Goal: Information Seeking & Learning: Learn about a topic

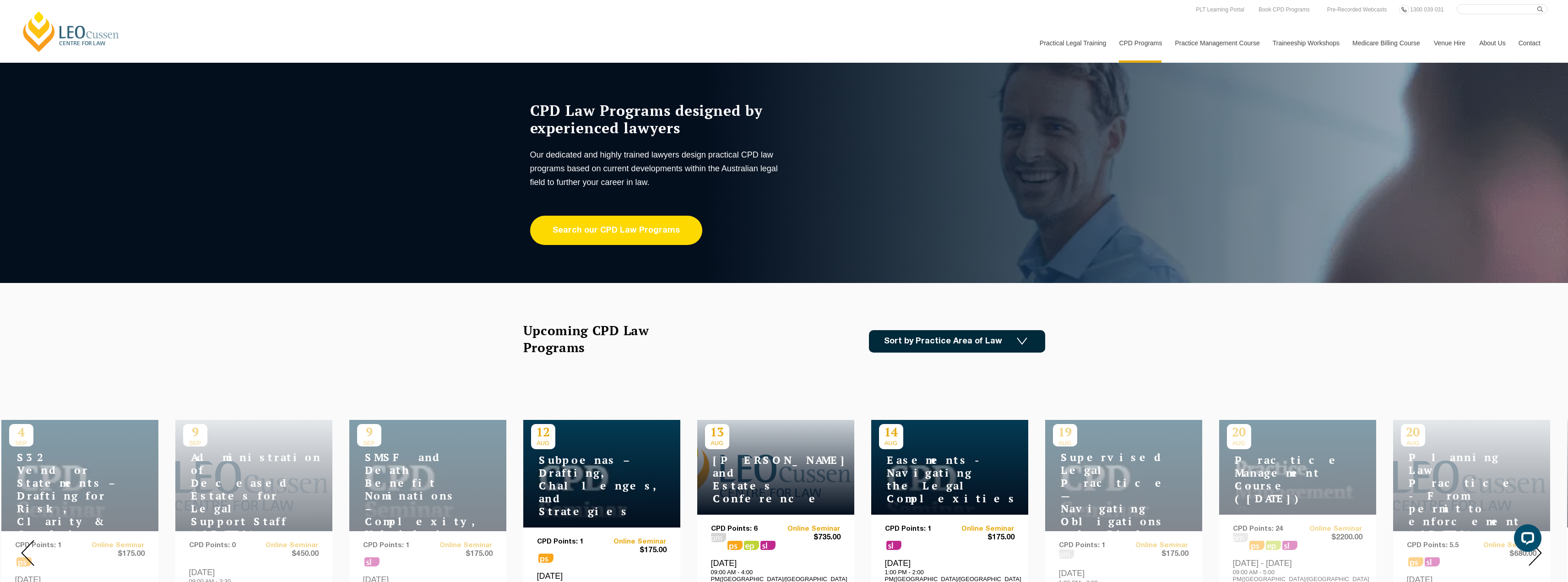
click at [657, 240] on link "Search our CPD Law Programs" at bounding box center [616, 230] width 172 height 29
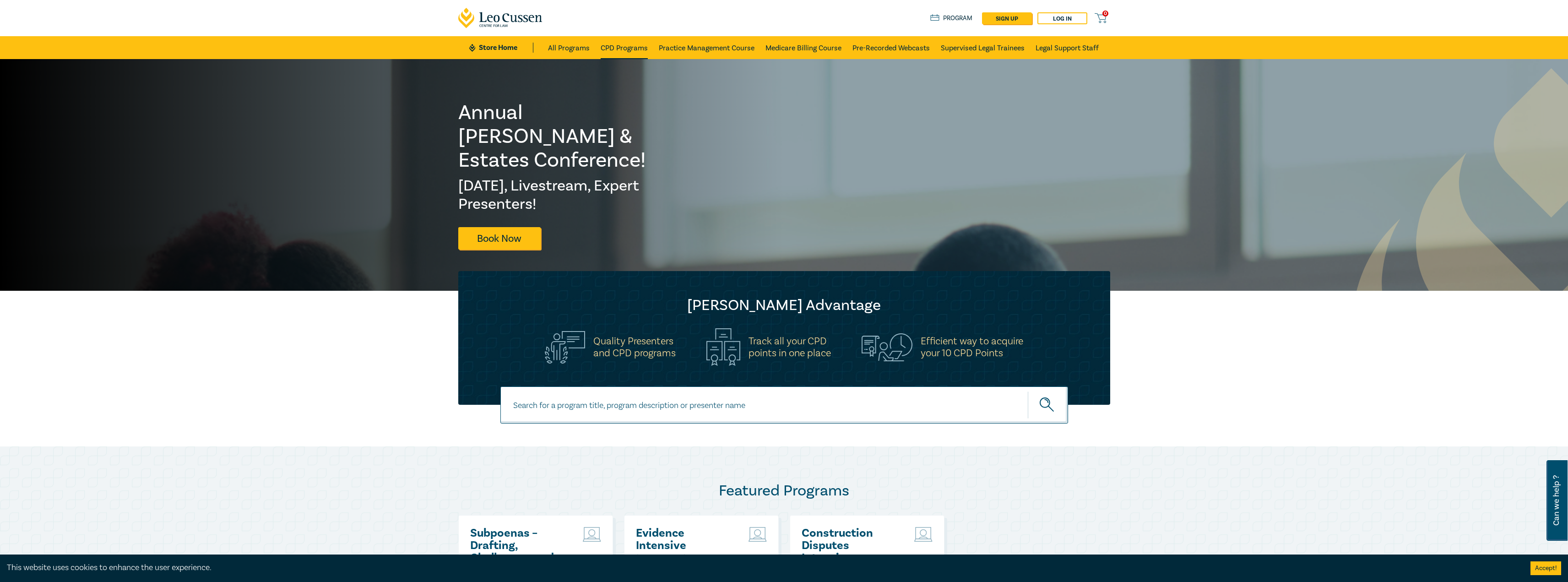
click at [636, 47] on link "CPD Programs" at bounding box center [624, 47] width 47 height 23
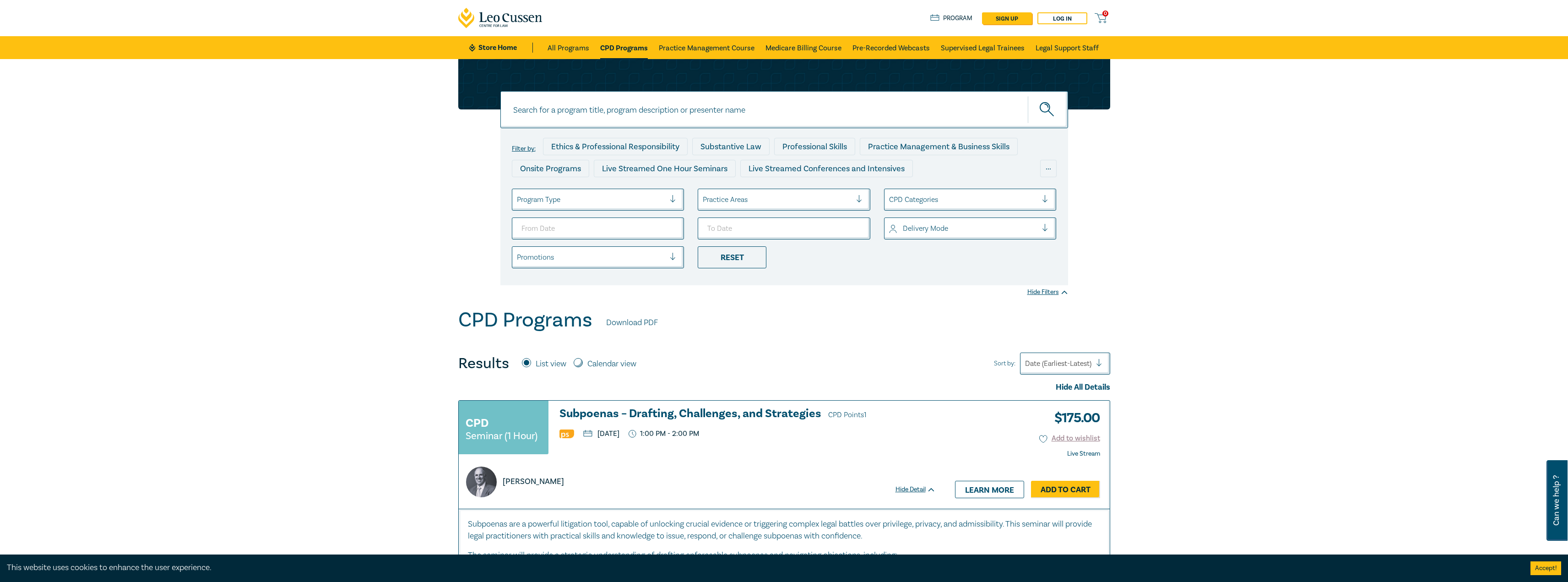
click at [642, 201] on div at bounding box center [591, 199] width 149 height 12
click at [640, 241] on div "Live Streamed Conferences and Intensives" at bounding box center [598, 245] width 173 height 19
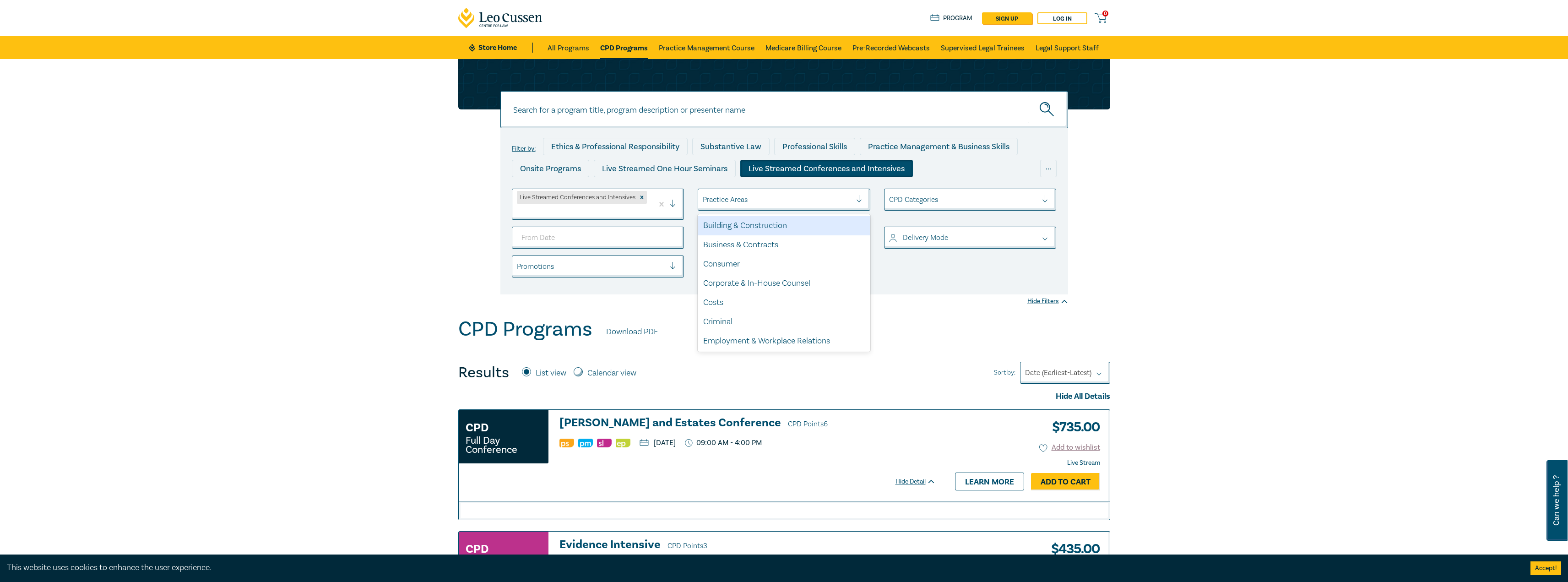
click at [731, 202] on div at bounding box center [777, 199] width 149 height 12
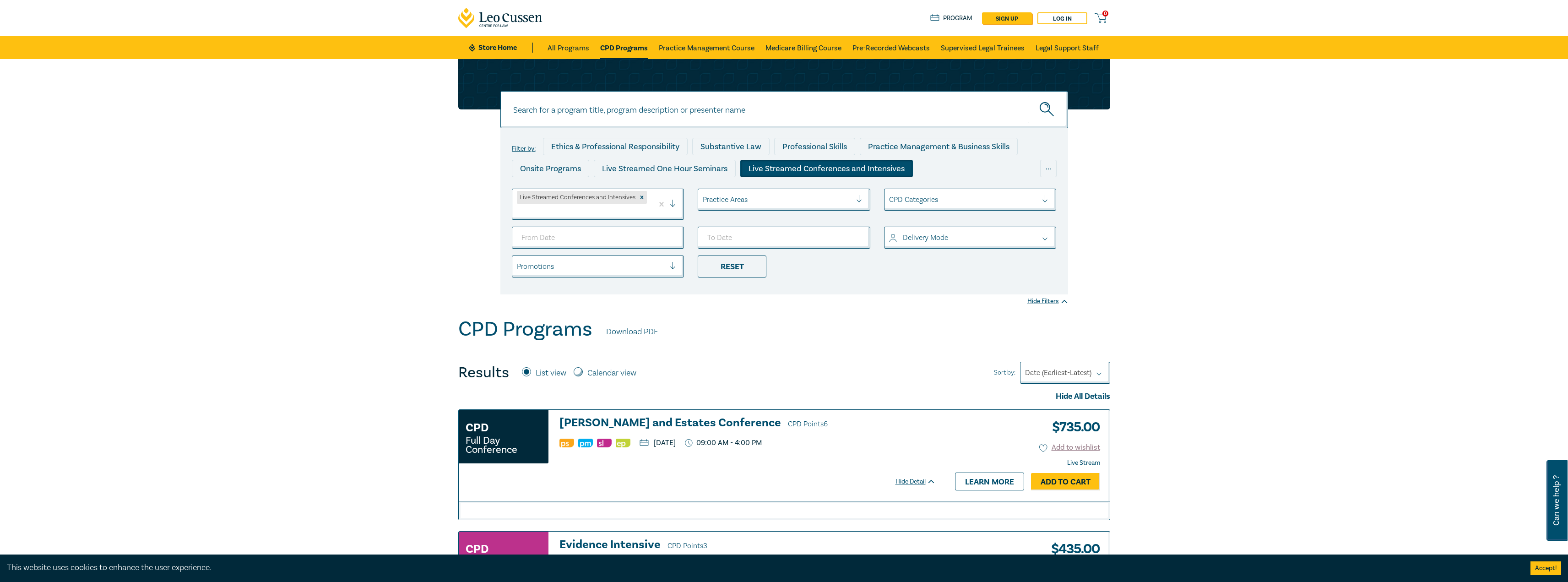
click at [731, 202] on div at bounding box center [777, 199] width 149 height 12
click at [717, 195] on div at bounding box center [777, 199] width 149 height 12
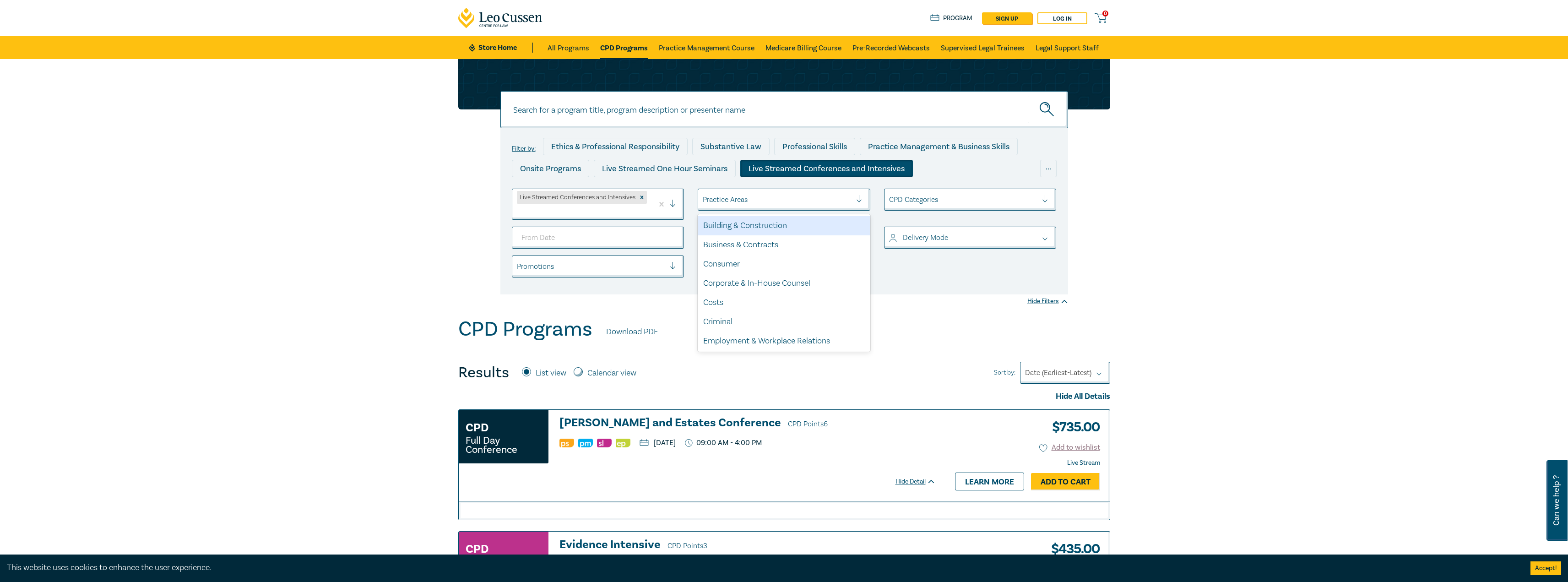
click at [742, 228] on div "Building & Construction" at bounding box center [784, 226] width 173 height 19
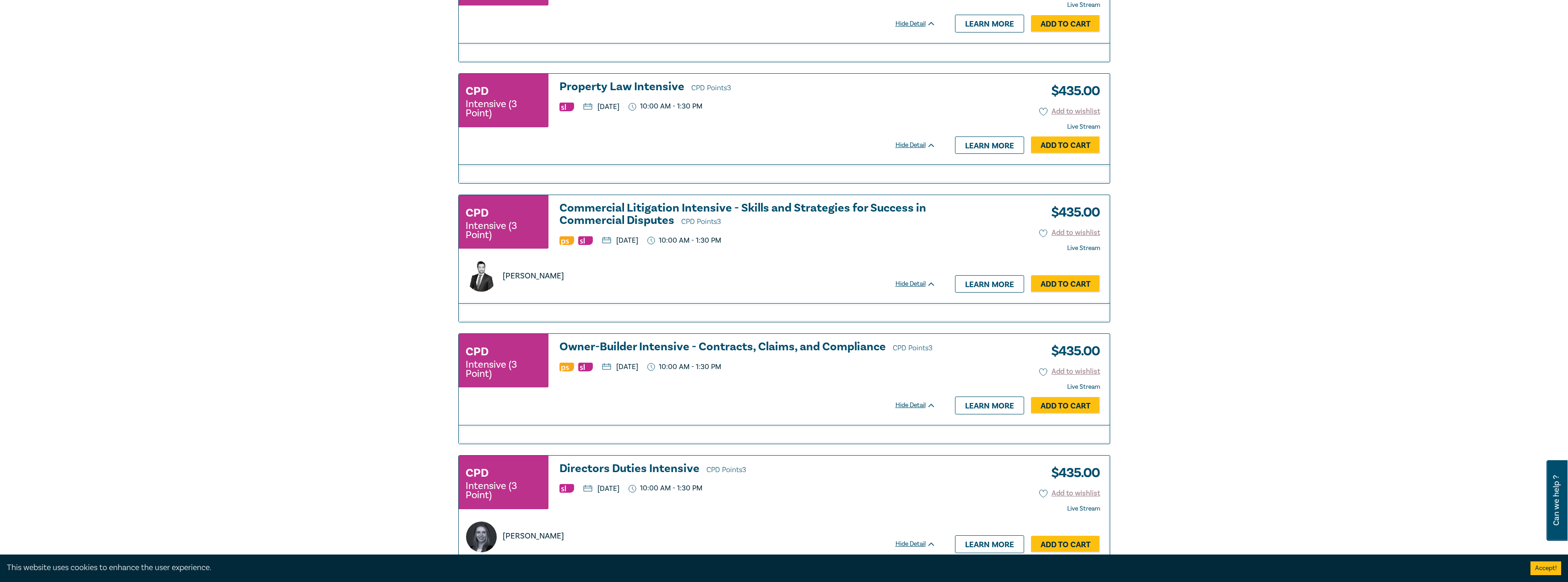
click at [692, 350] on h3 "Owner-Builder Intensive - Contracts, Claims, and Compliance CPD Points 3" at bounding box center [748, 347] width 376 height 13
